Goal: Task Accomplishment & Management: Manage account settings

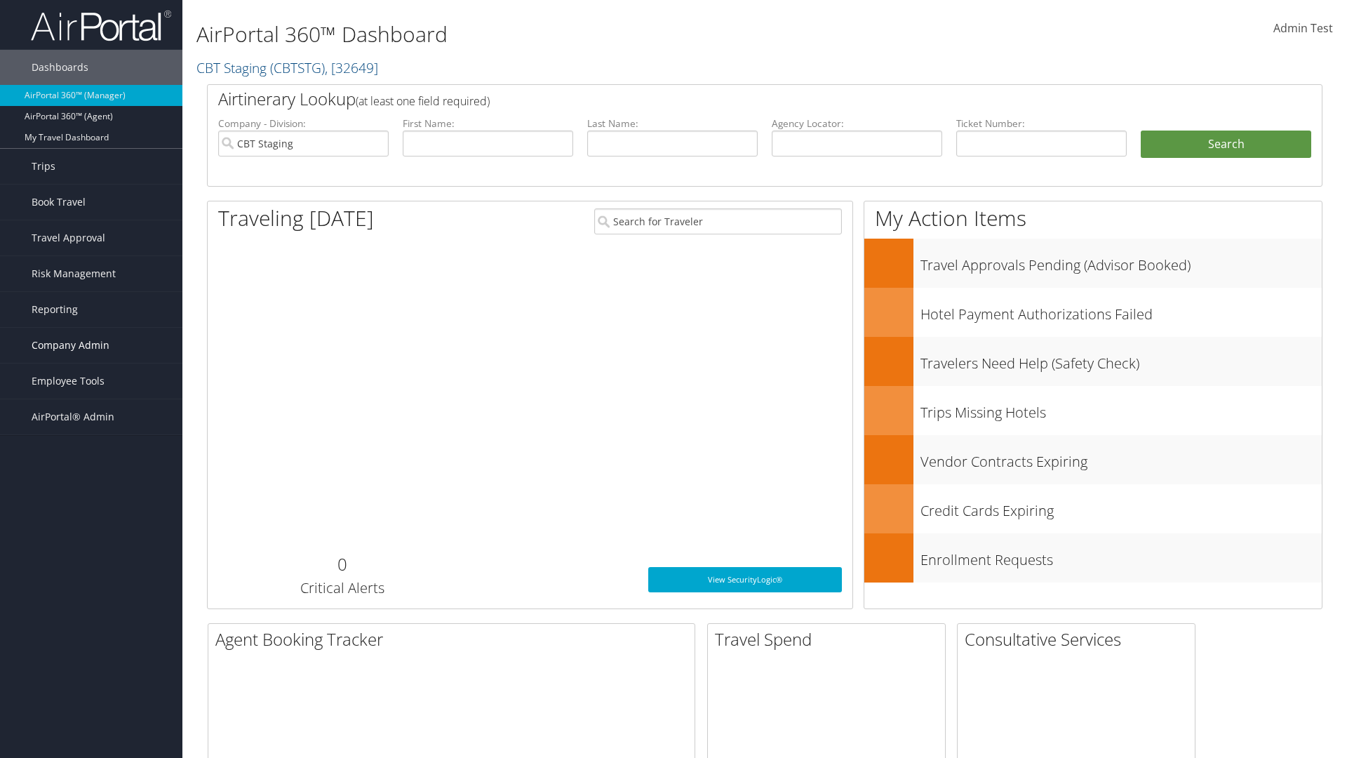
click at [91, 345] on span "Company Admin" at bounding box center [71, 345] width 78 height 35
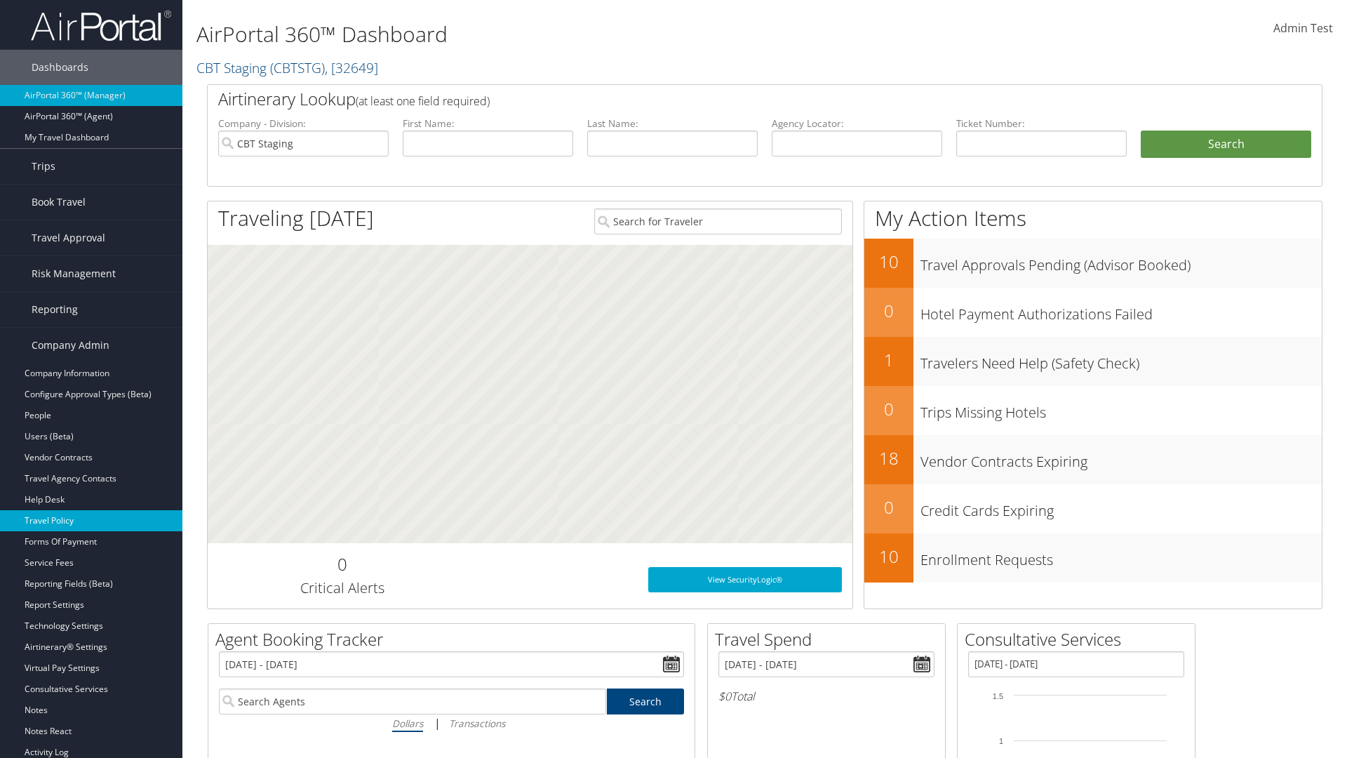
click at [91, 521] on link "Travel Policy" at bounding box center [91, 520] width 182 height 21
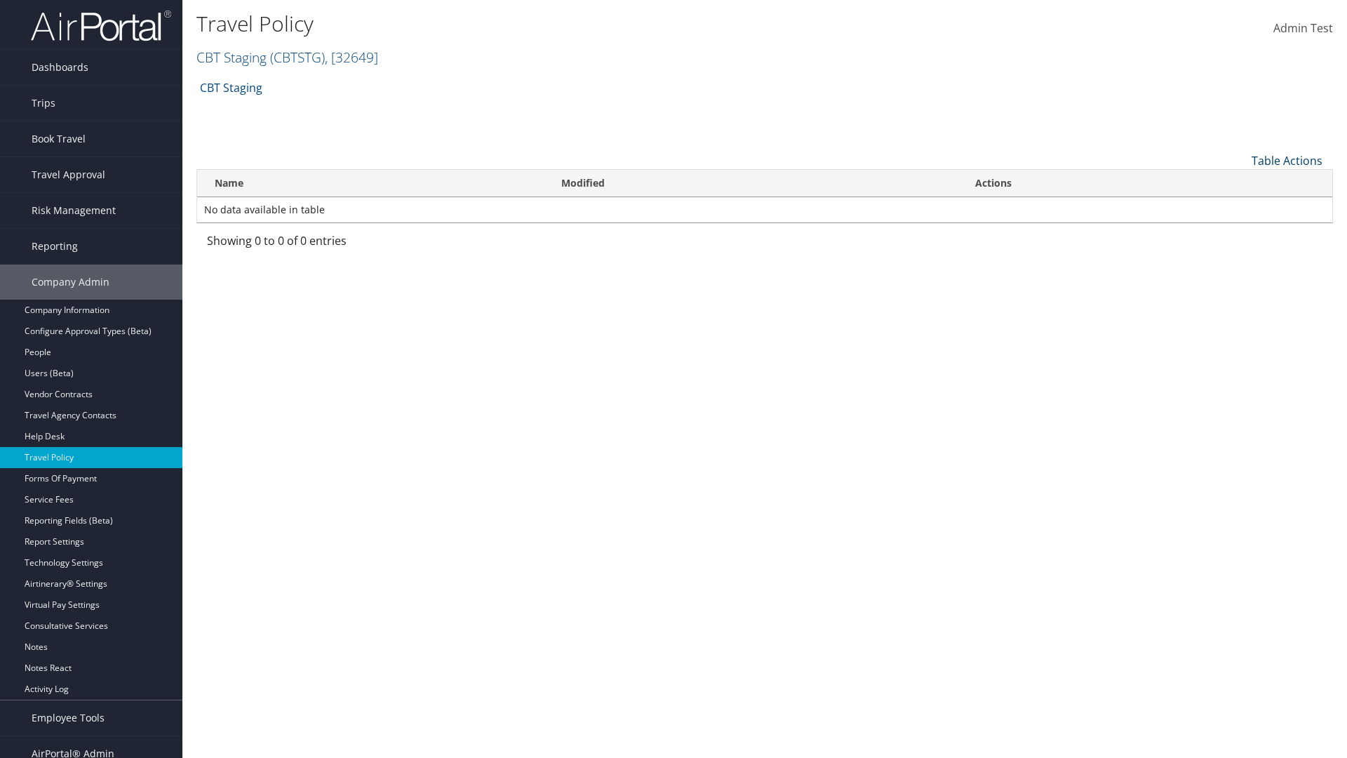
click at [1287, 160] on link "Table Actions" at bounding box center [1287, 160] width 71 height 15
click at [1240, 182] on link "Add New Policy" at bounding box center [1240, 183] width 185 height 24
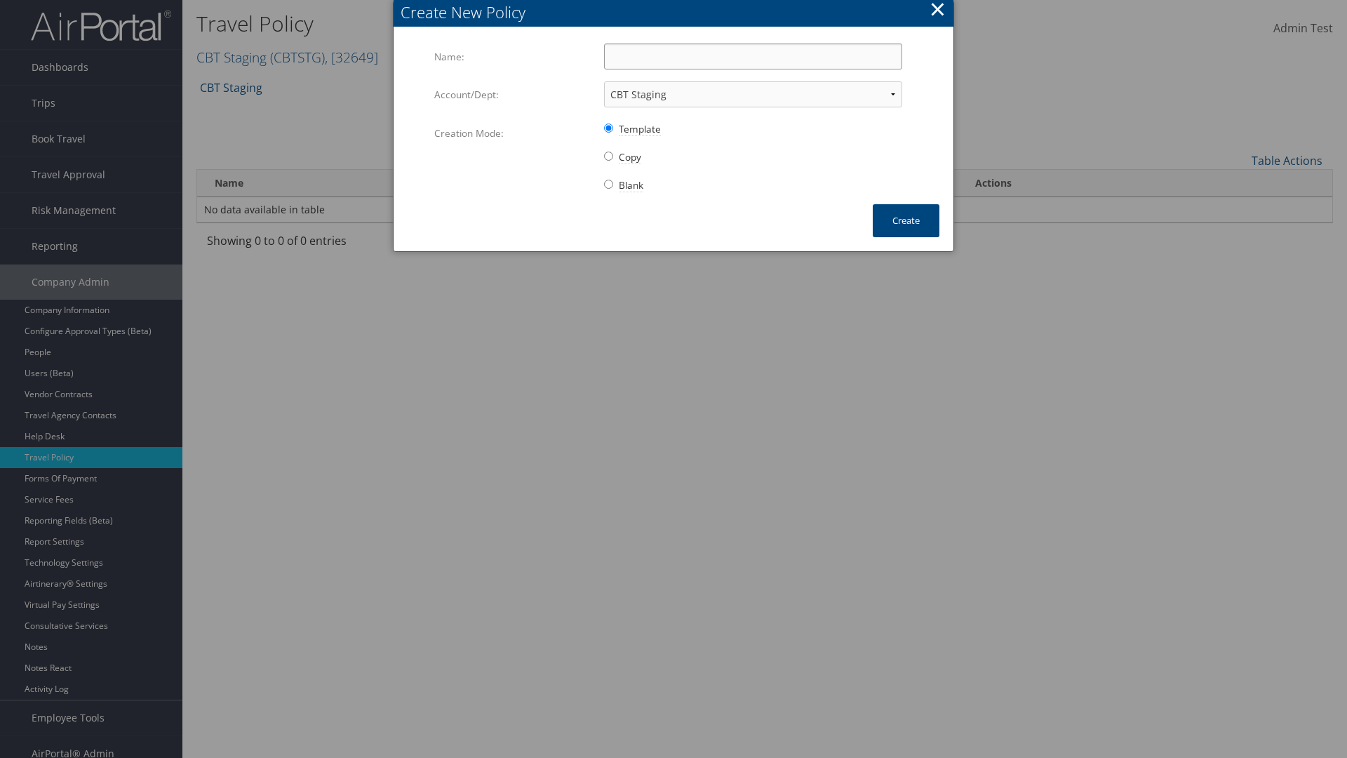
click at [753, 56] on input "Name:" at bounding box center [753, 57] width 298 height 26
type input "Auto Policy for 1139"
click at [906, 220] on button "Create" at bounding box center [906, 220] width 67 height 33
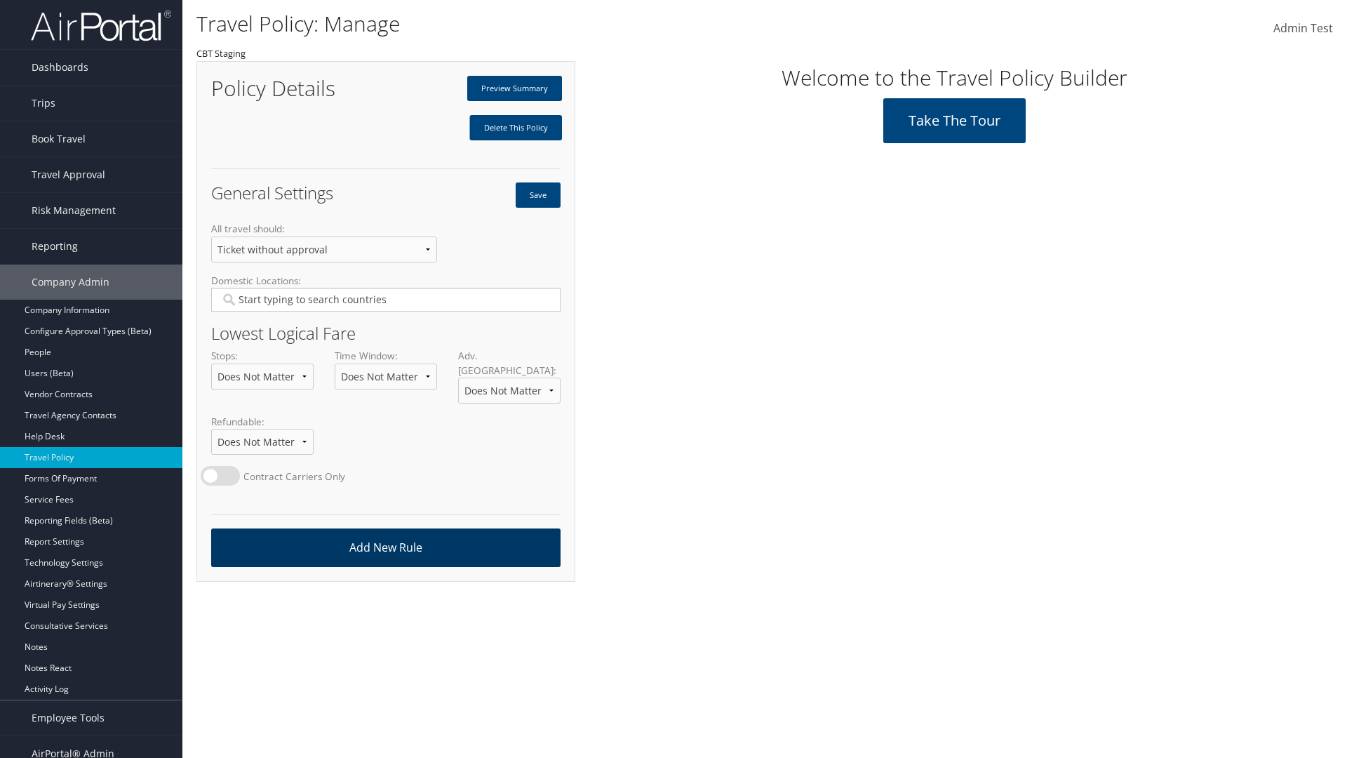
click at [385, 533] on link "Add New Rule" at bounding box center [385, 547] width 349 height 39
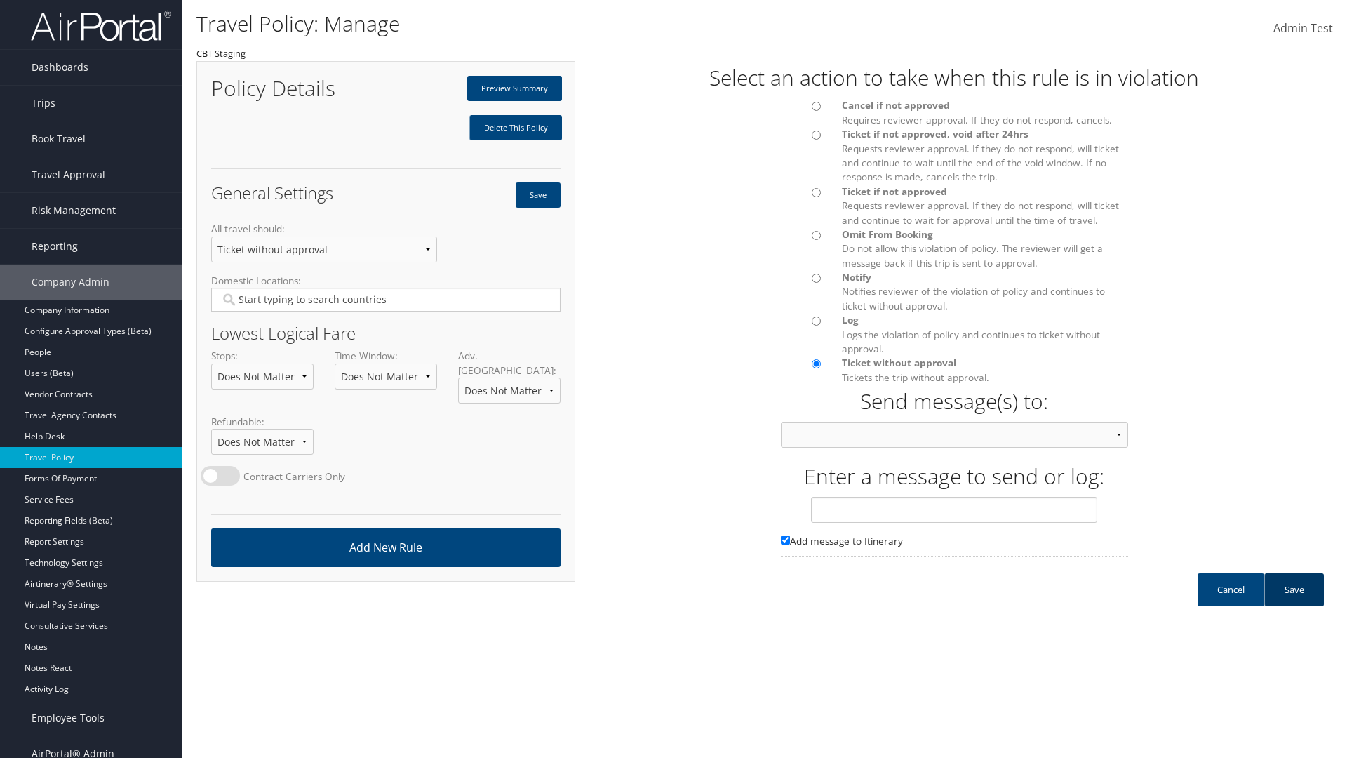
click at [1294, 603] on link "Save" at bounding box center [1294, 589] width 60 height 33
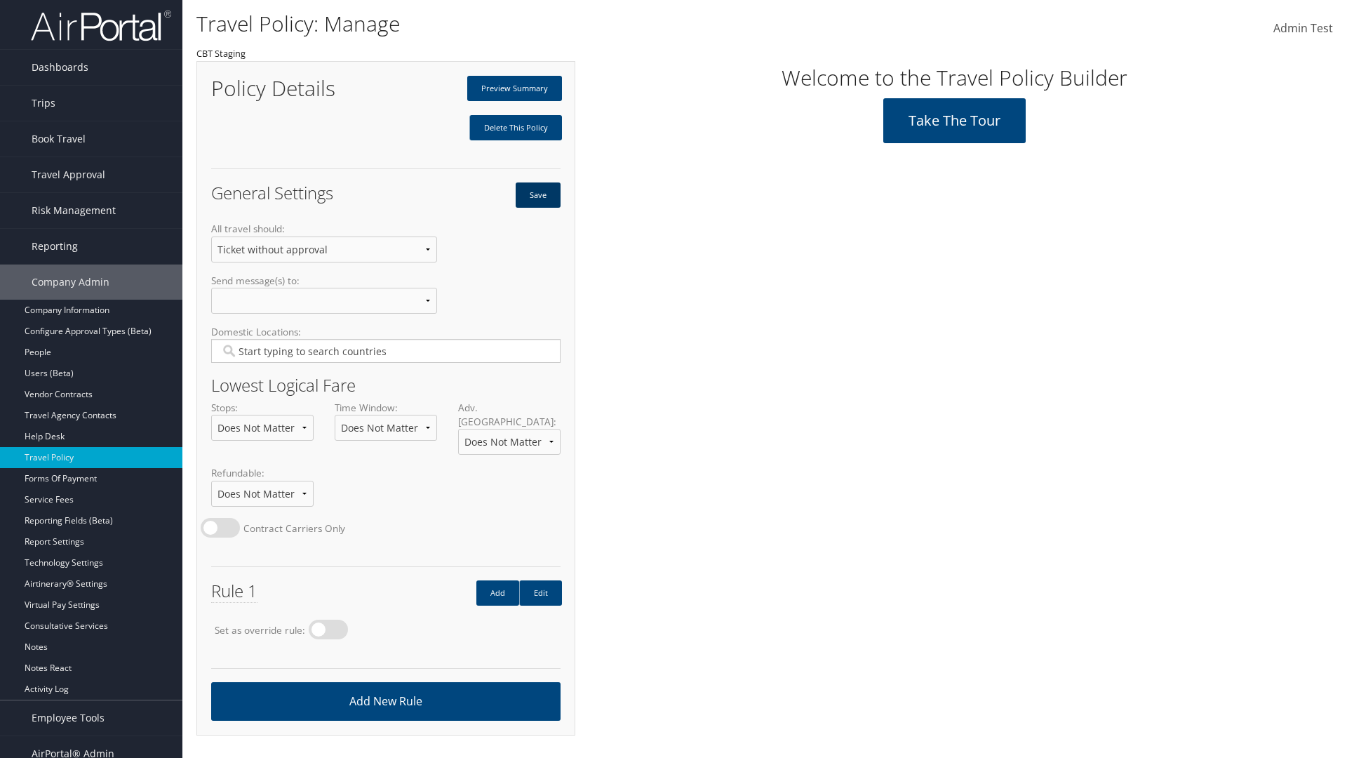
click at [537, 195] on button "Save" at bounding box center [538, 194] width 45 height 25
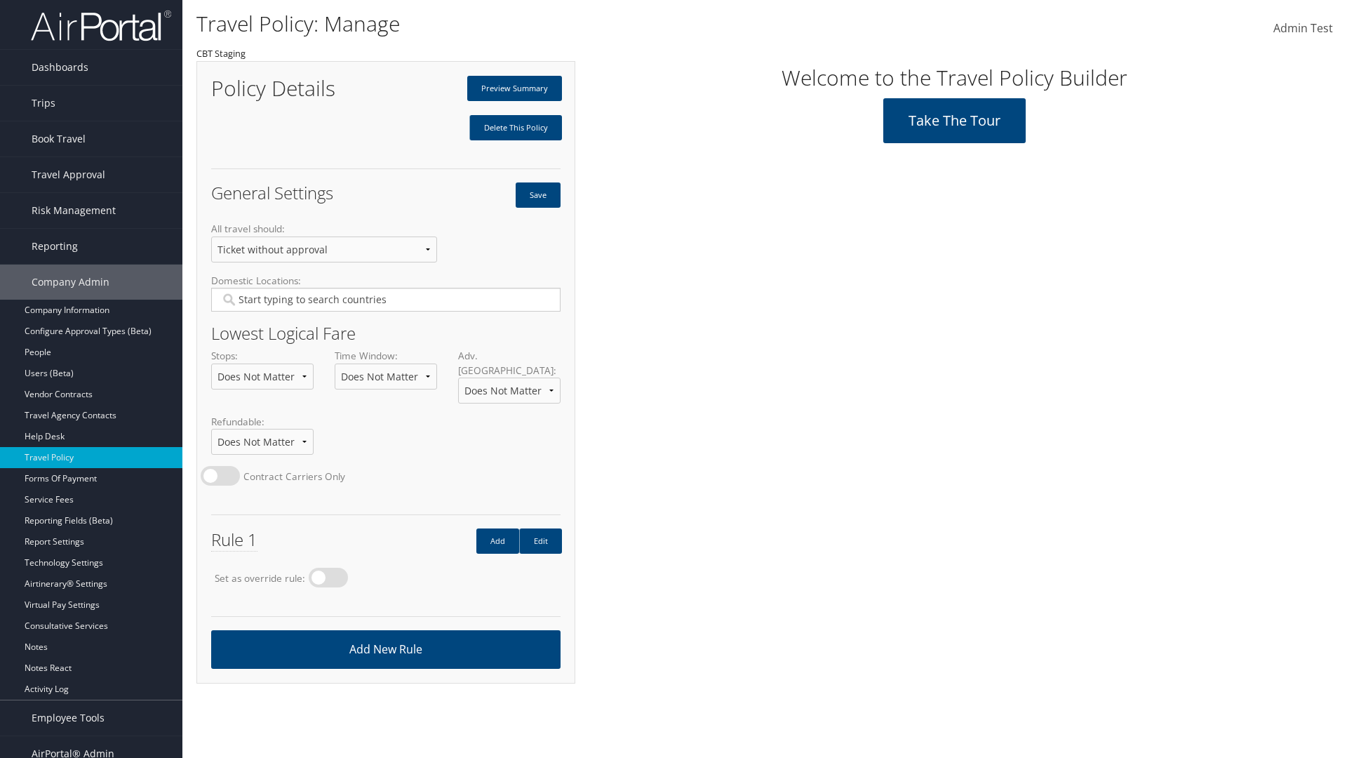
click at [333, 568] on label at bounding box center [328, 578] width 39 height 20
radio input "true"
click at [537, 195] on button "Save" at bounding box center [538, 194] width 45 height 25
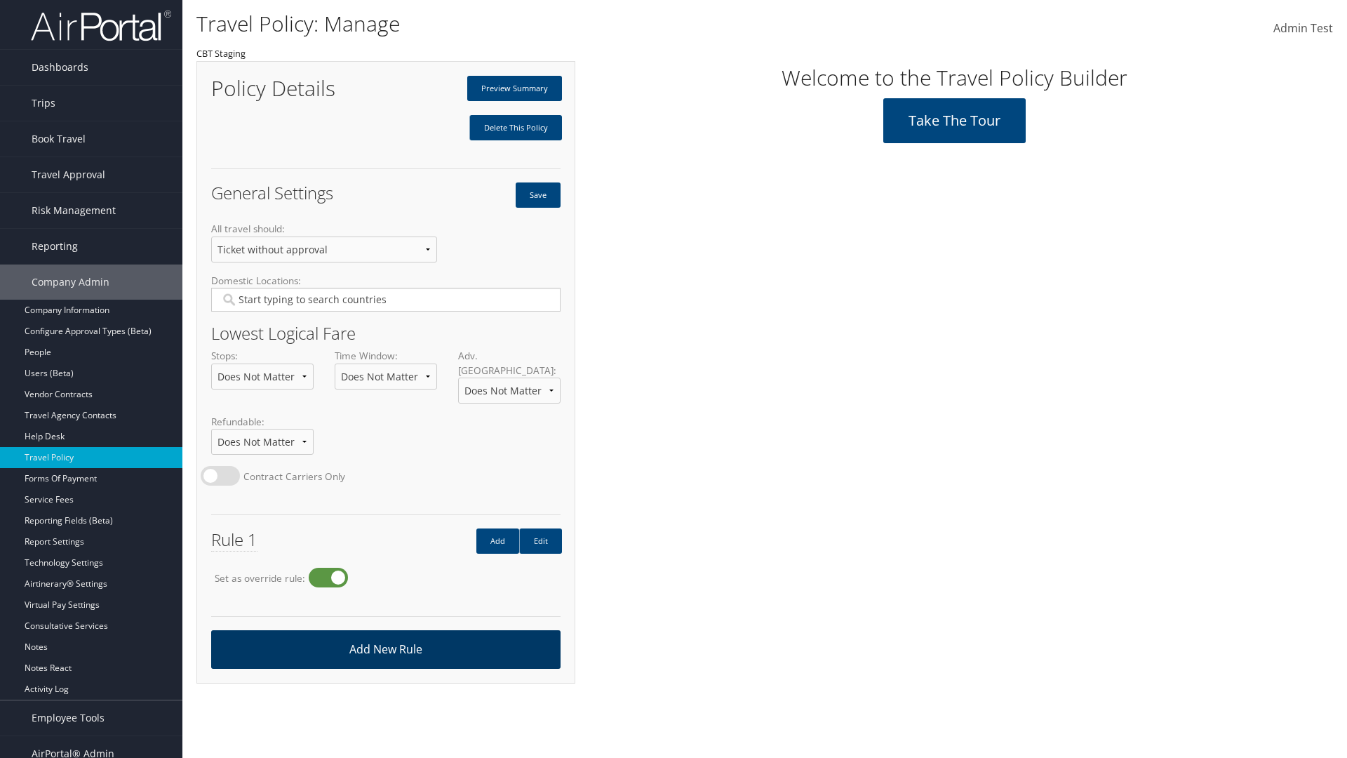
click at [385, 635] on link "Add New Rule" at bounding box center [385, 649] width 349 height 39
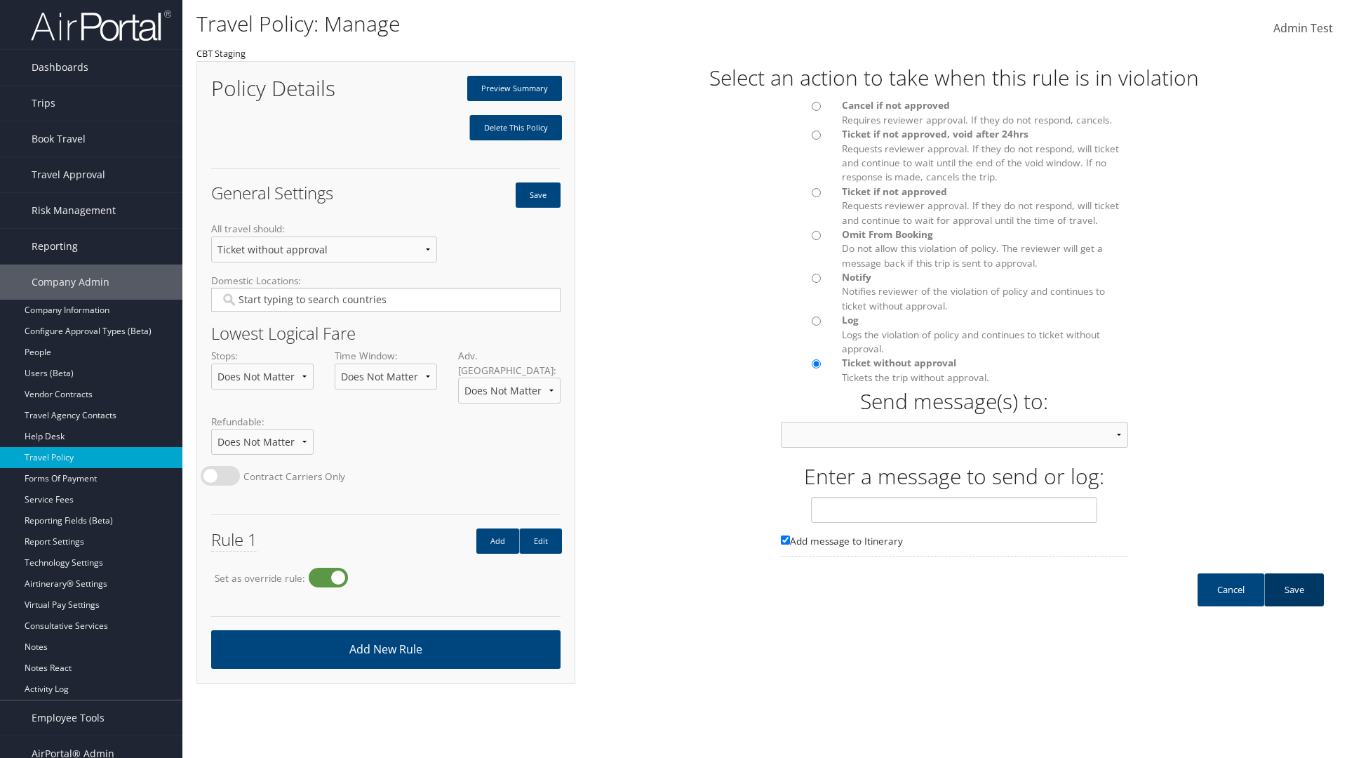
click at [1294, 603] on link "Save" at bounding box center [1294, 589] width 60 height 33
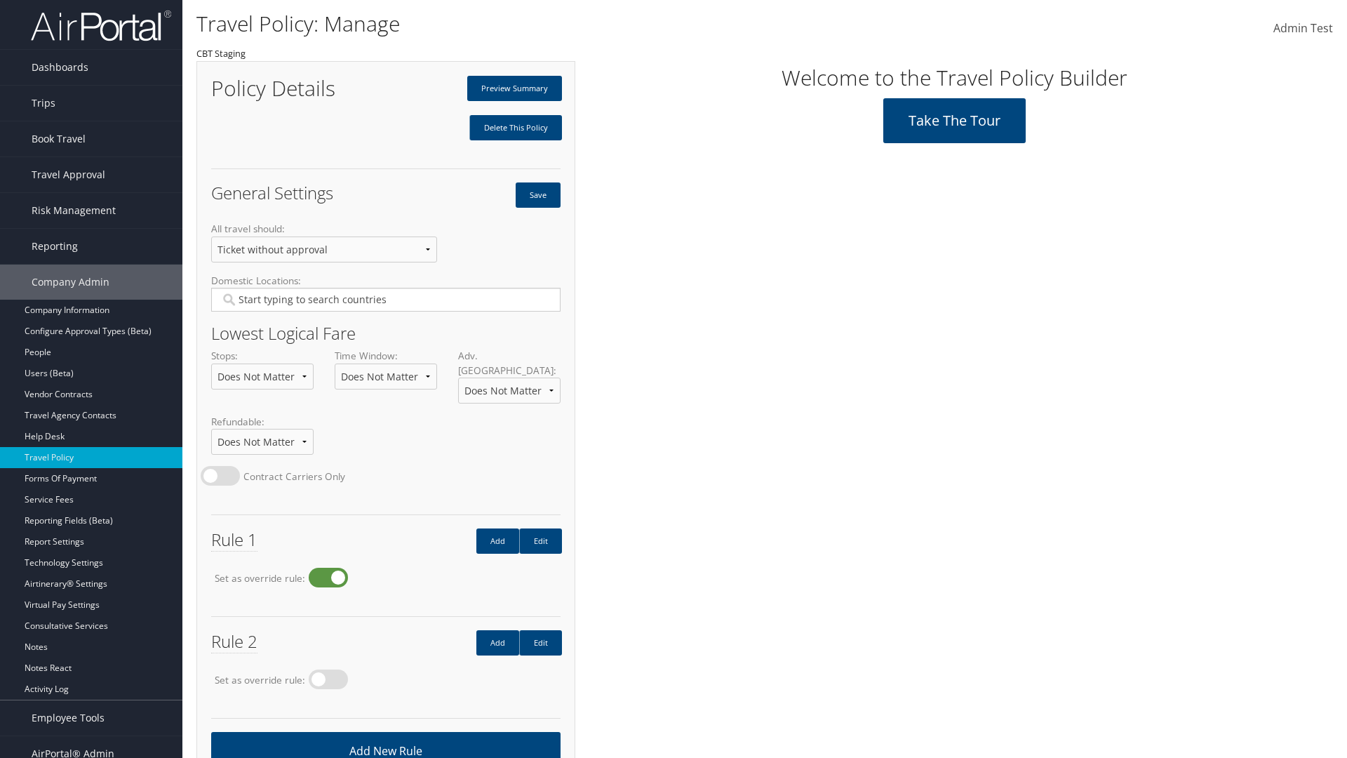
click at [333, 568] on label at bounding box center [328, 578] width 39 height 20
radio input "false"
click at [537, 195] on button "Save" at bounding box center [538, 194] width 45 height 25
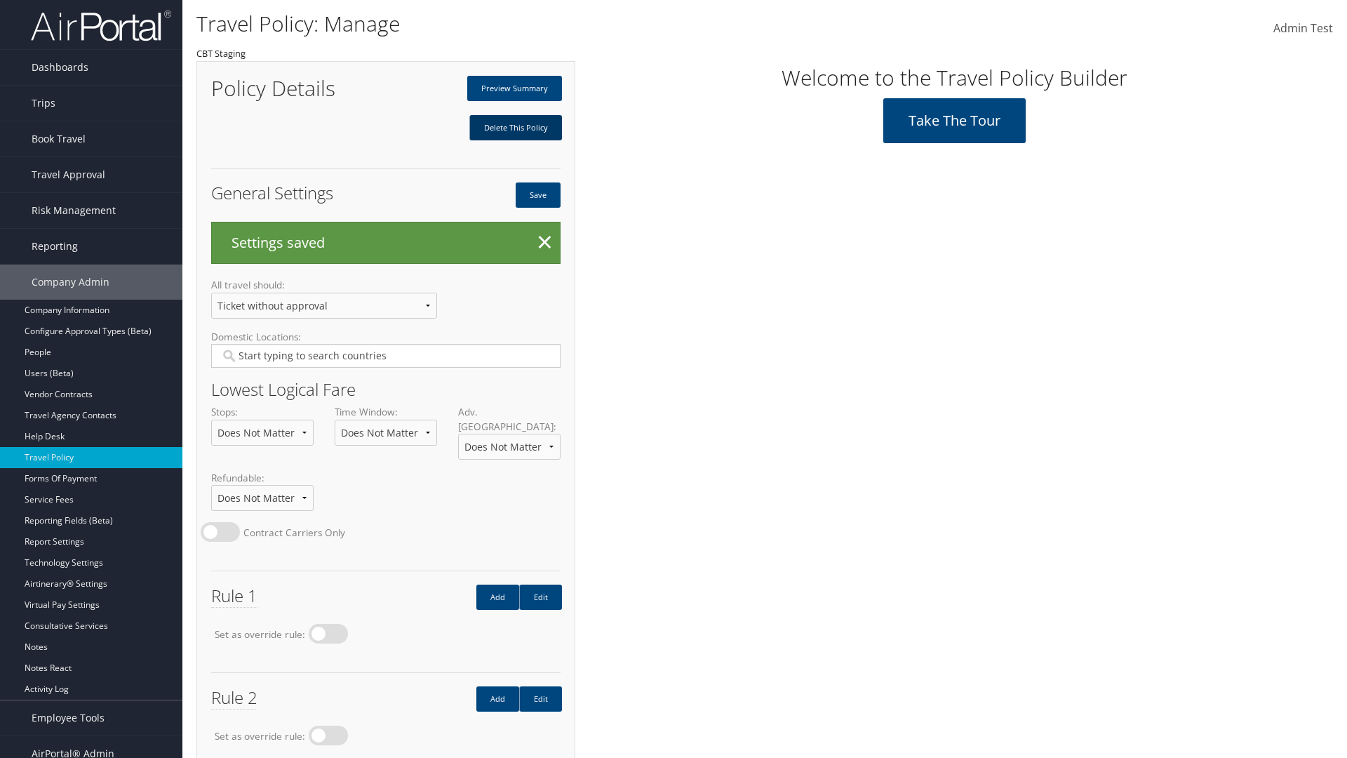
click at [515, 128] on link "Delete This Policy" at bounding box center [515, 127] width 93 height 25
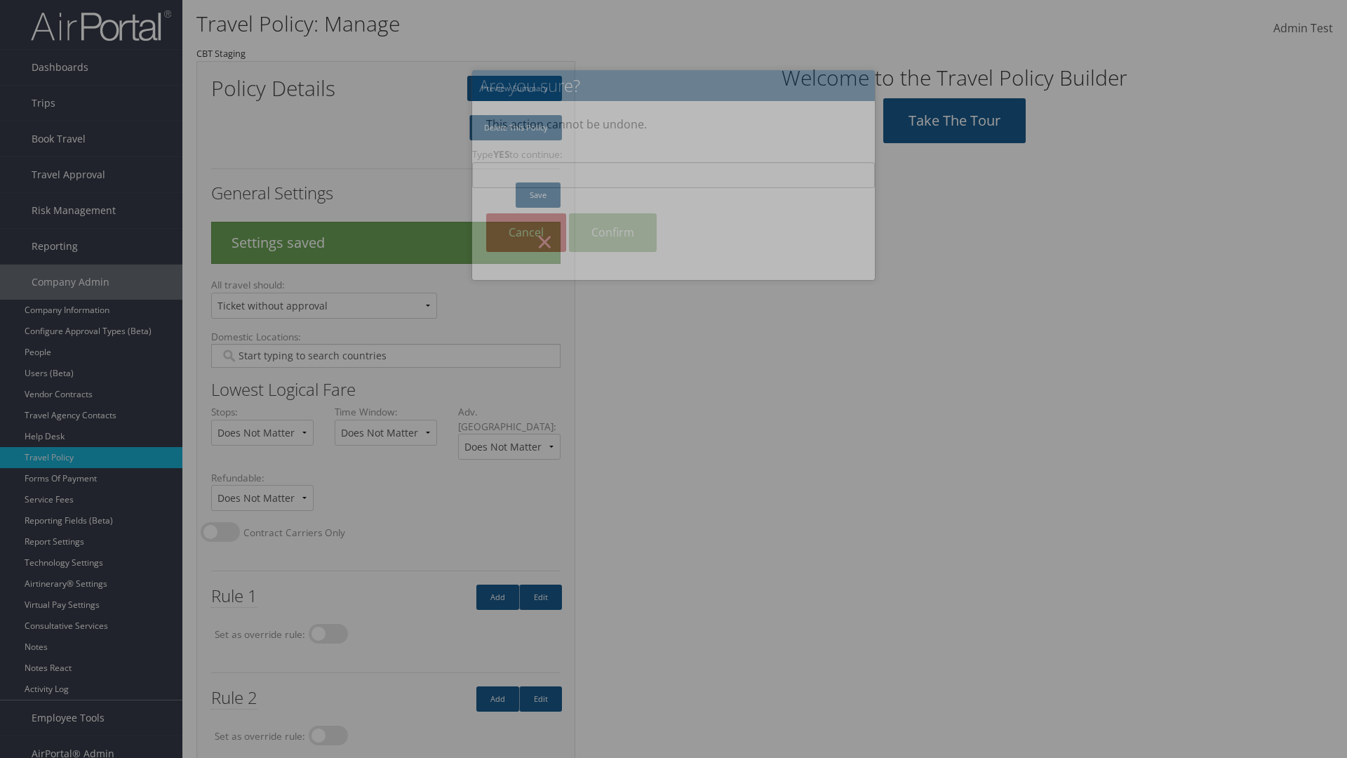
click at [674, 175] on input "Type YES to continue:" at bounding box center [673, 175] width 403 height 26
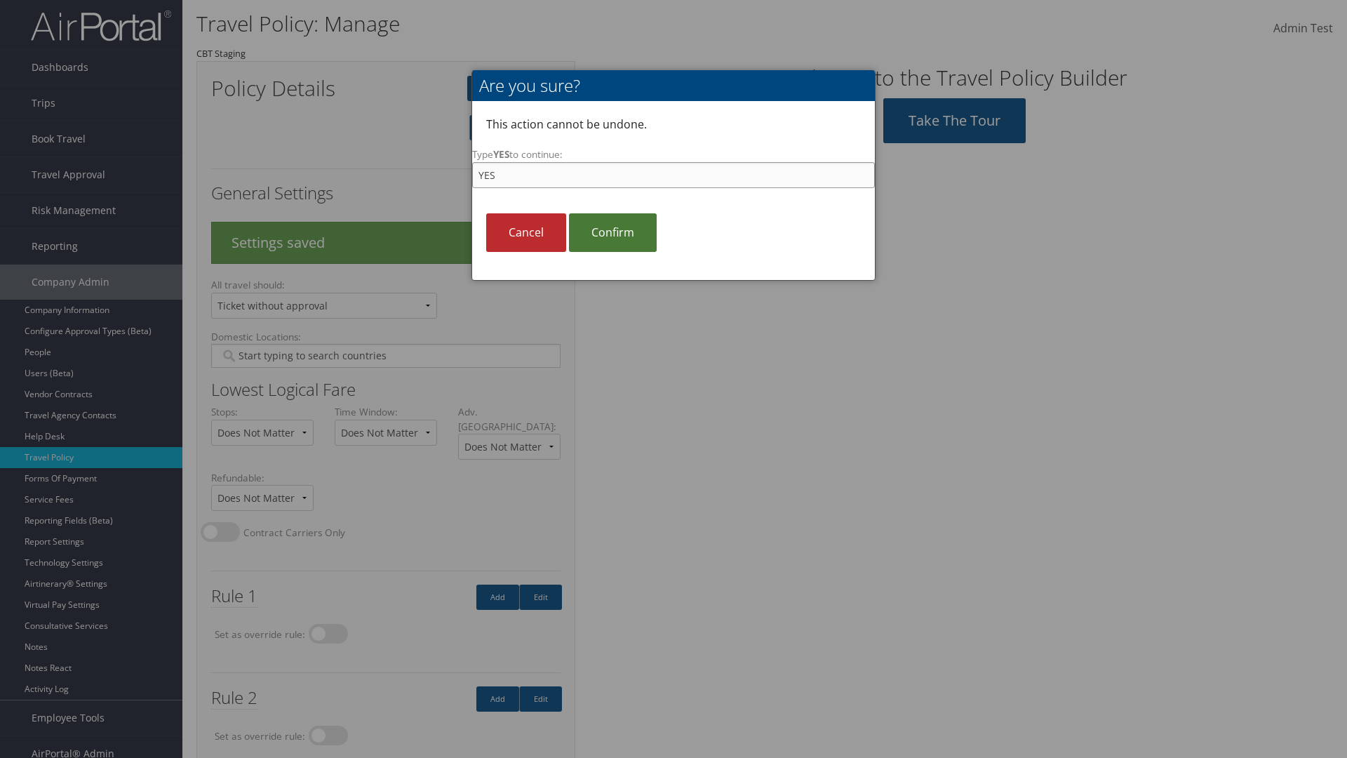
type input "YES"
click at [613, 232] on link "Confirm" at bounding box center [613, 232] width 88 height 39
